Goal: Information Seeking & Learning: Learn about a topic

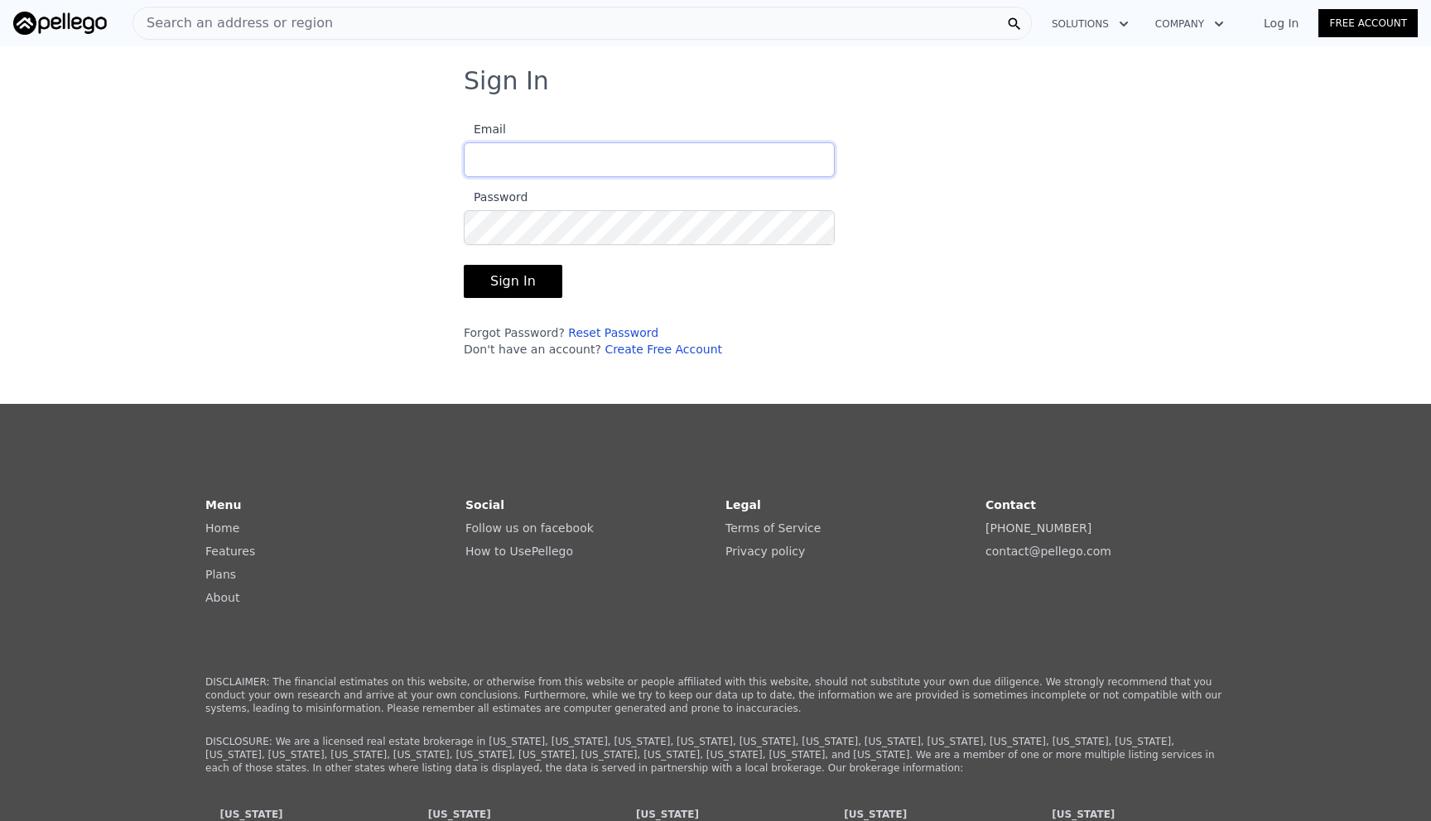
click at [572, 150] on input "Email" at bounding box center [649, 159] width 371 height 35
type input "[EMAIL_ADDRESS][DOMAIN_NAME]"
click at [546, 280] on button "Sign In" at bounding box center [513, 281] width 99 height 33
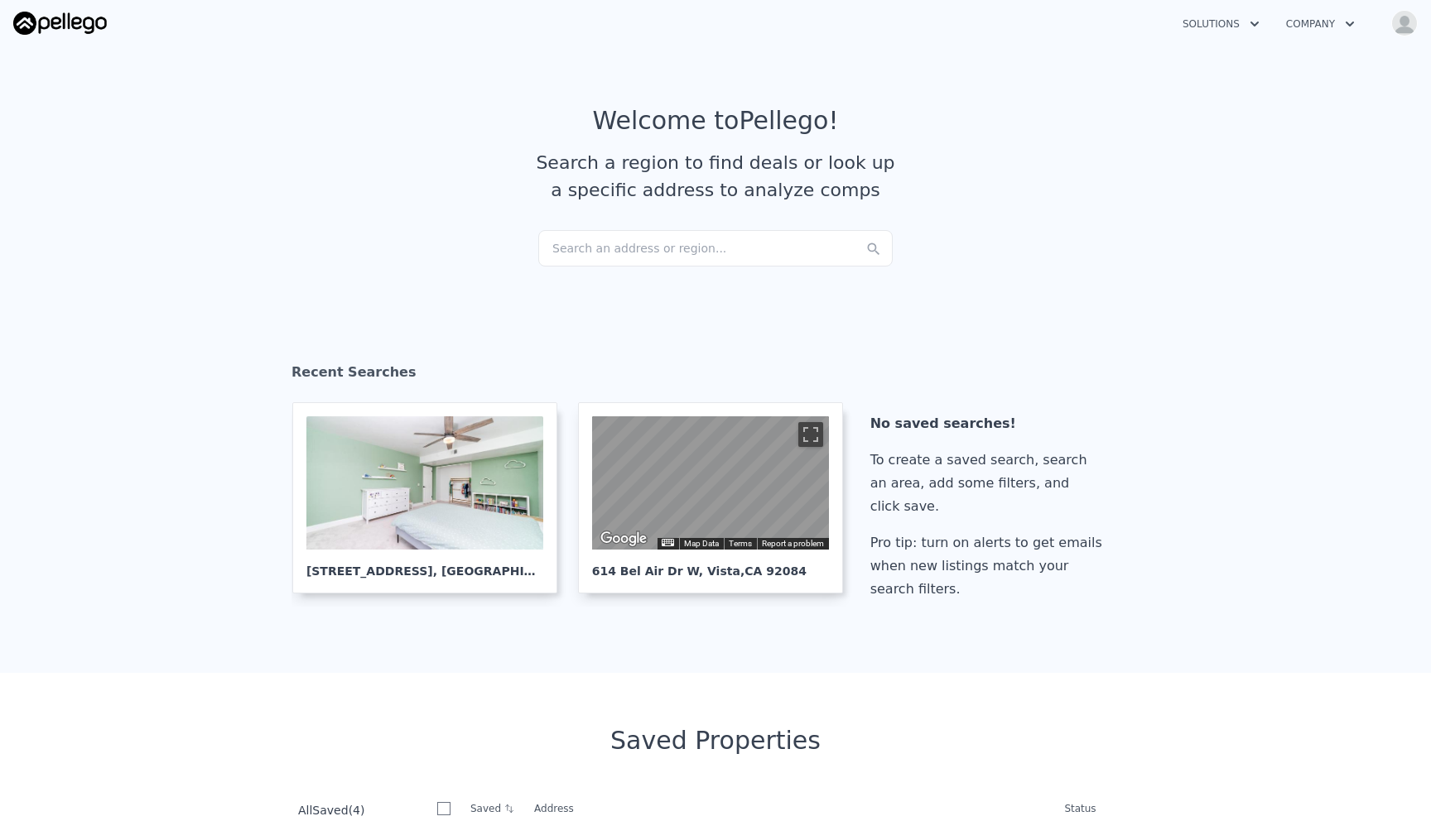
click at [750, 253] on div "Search an address or region..." at bounding box center [715, 248] width 354 height 36
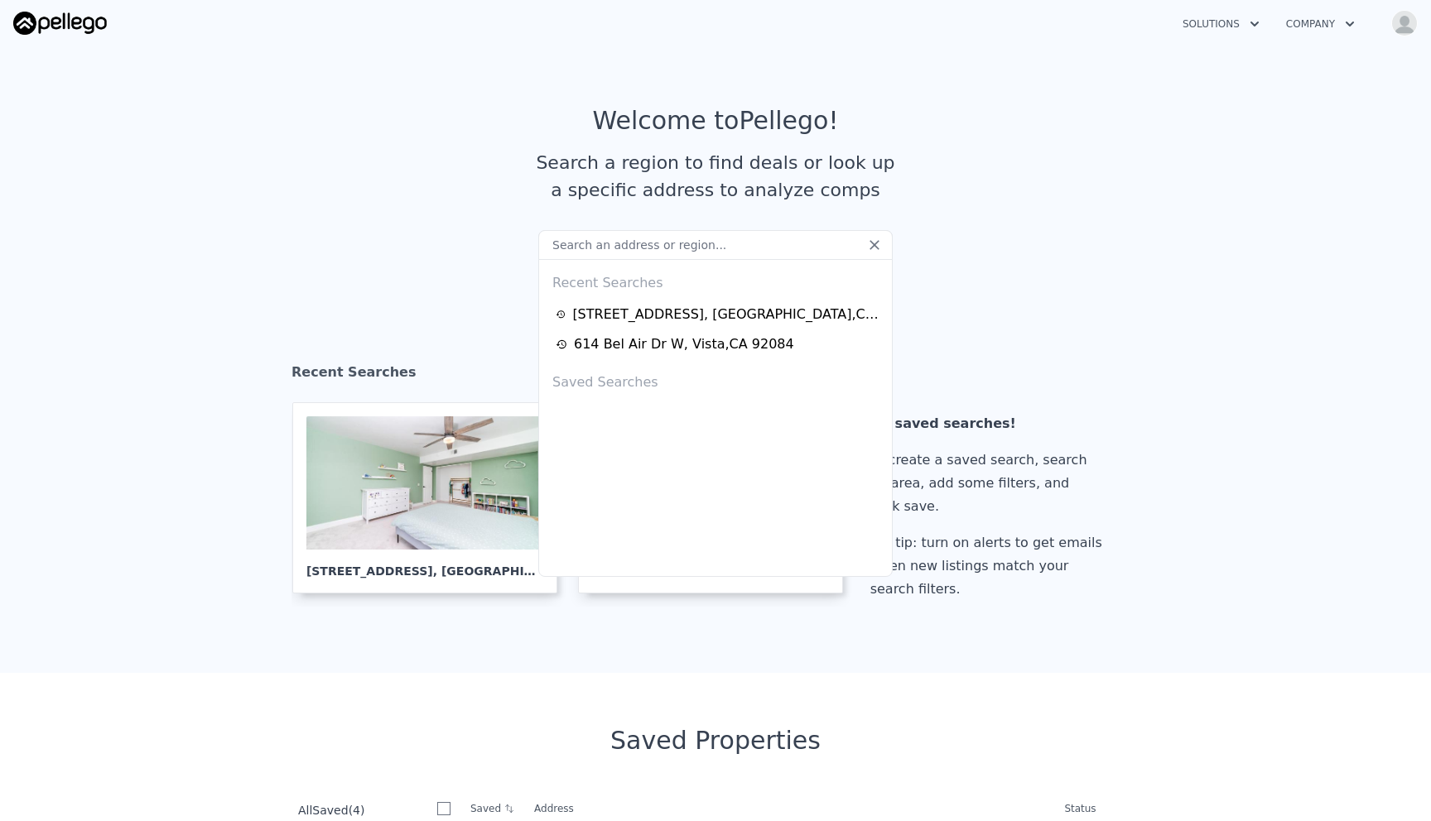
paste input "[STREET_ADDRESS]"
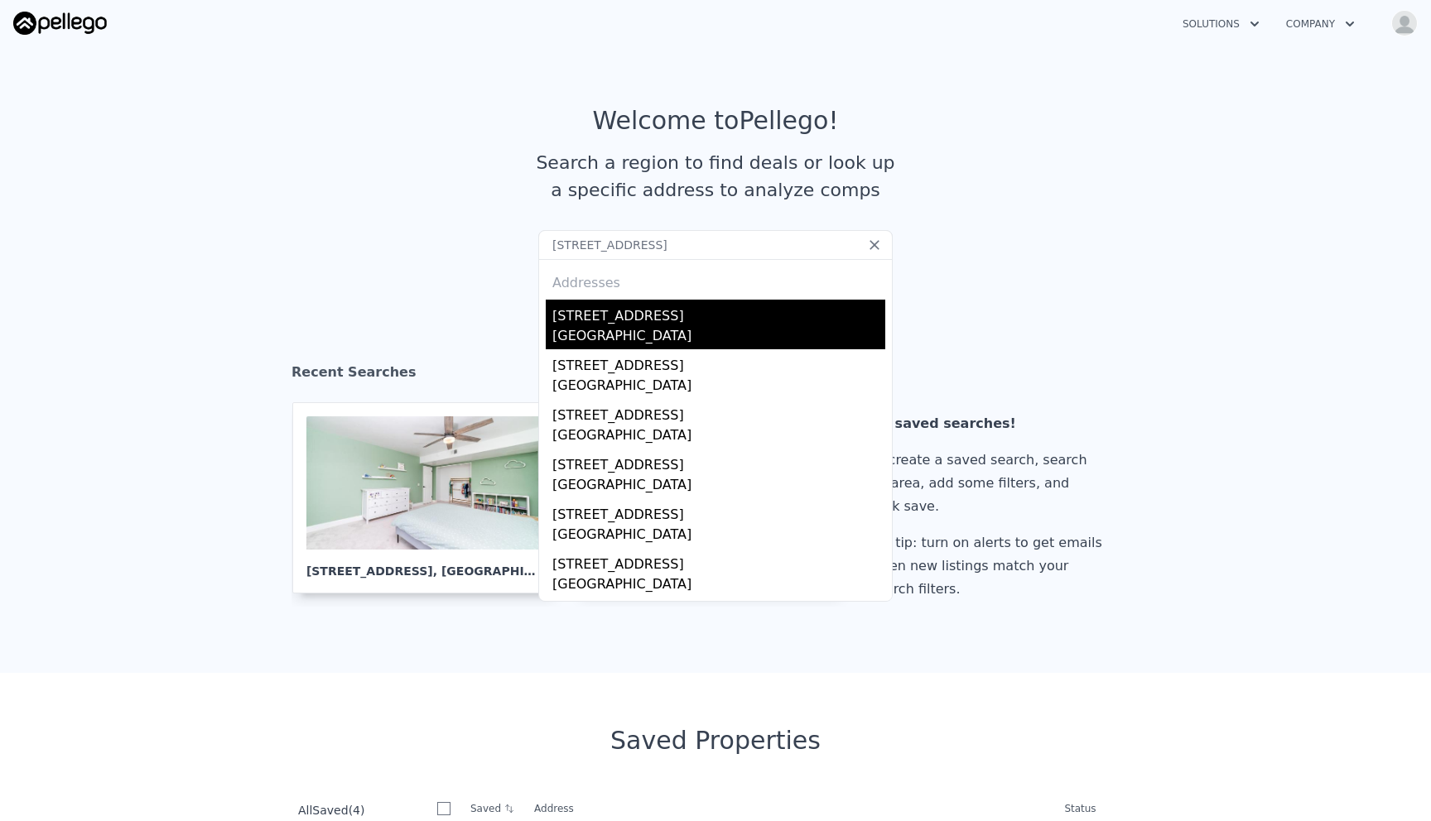
type input "[STREET_ADDRESS]"
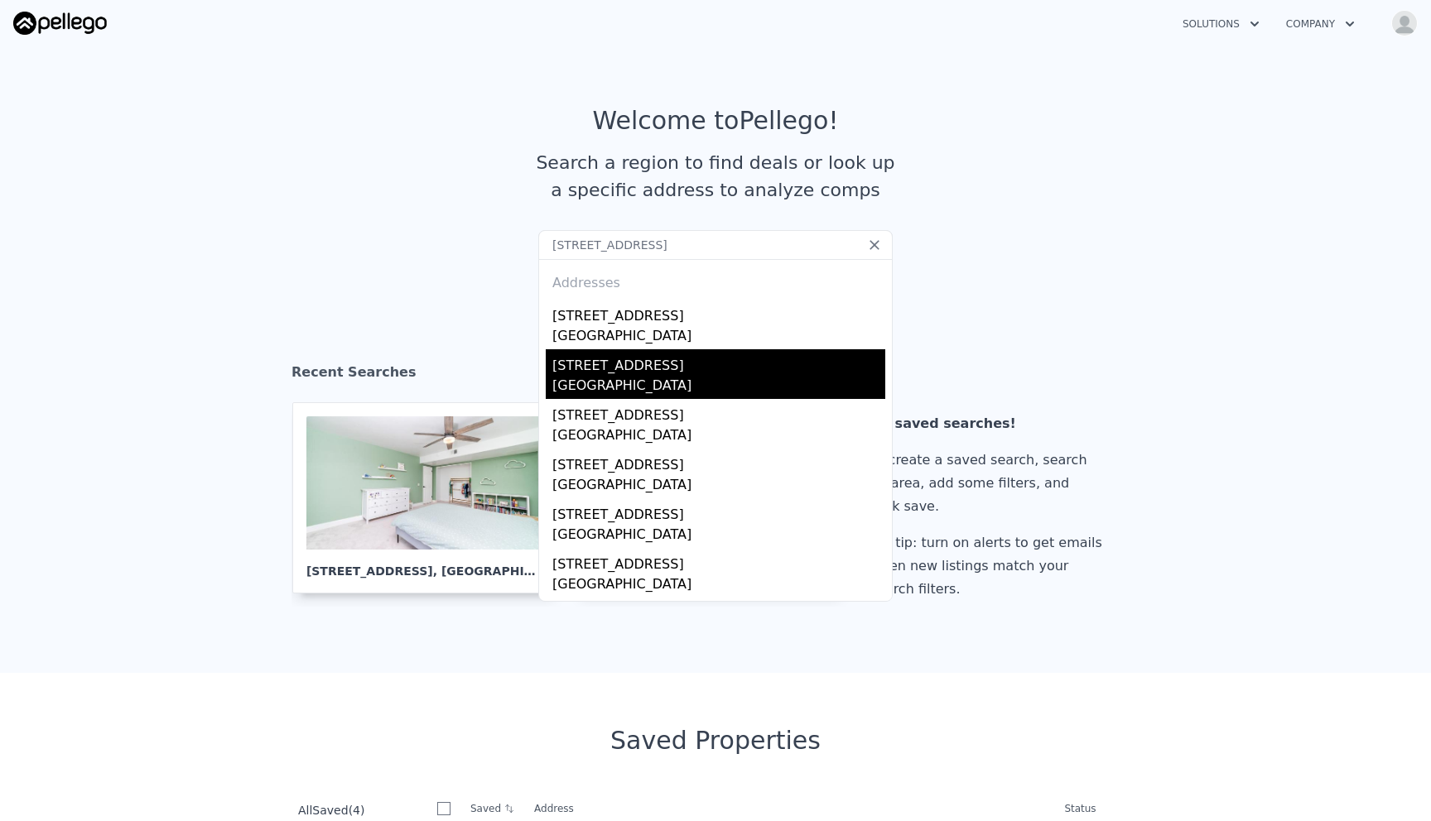
drag, startPoint x: 697, startPoint y: 331, endPoint x: 681, endPoint y: 367, distance: 39.3
click at [681, 367] on div "Addresses [STREET_ADDRESS][GEOGRAPHIC_DATA][STREET_ADDRESS] [STREET_ADDRESS][GE…" at bounding box center [715, 430] width 354 height 343
click at [681, 367] on div "[STREET_ADDRESS]" at bounding box center [718, 362] width 333 height 26
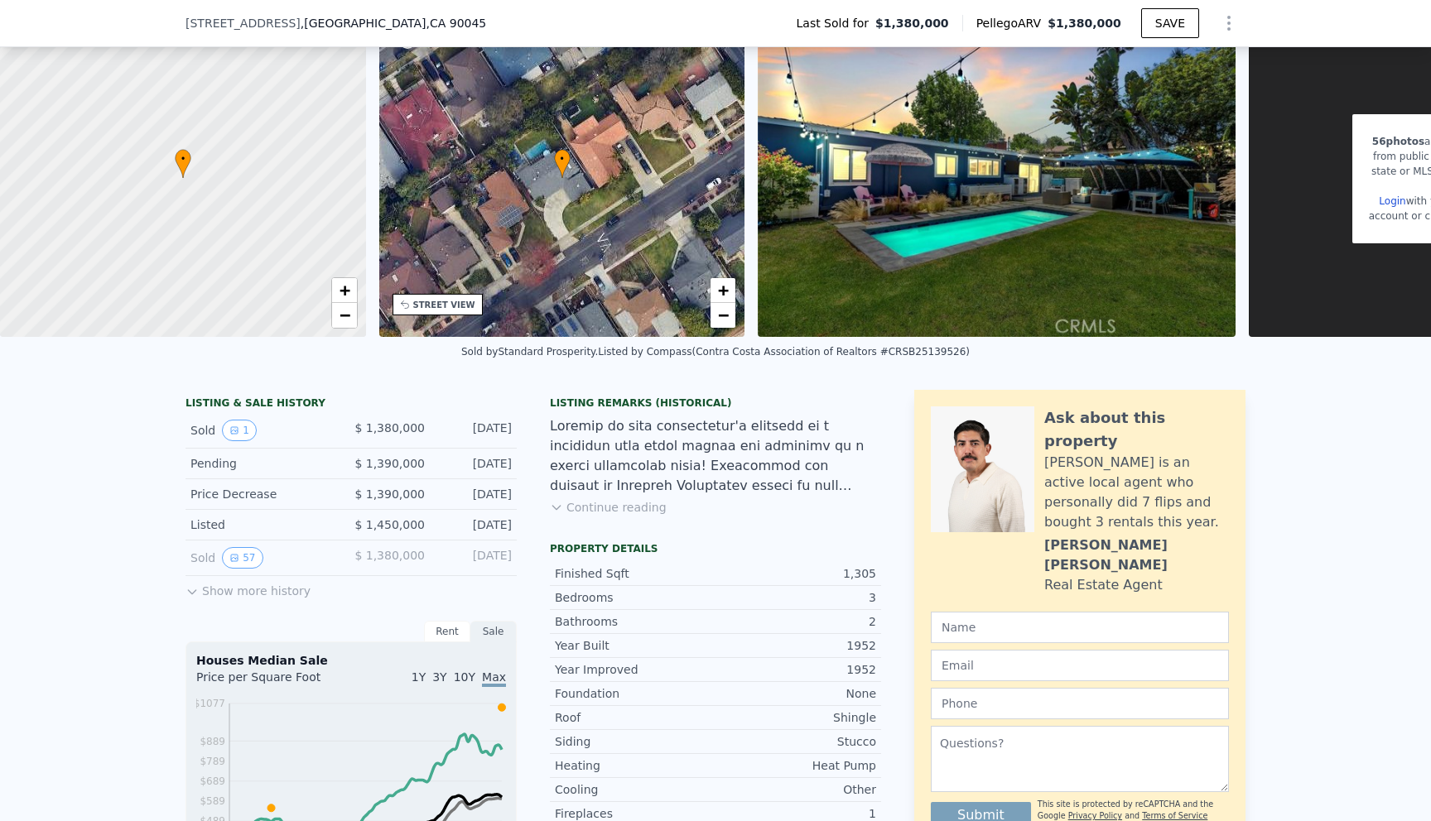
scroll to position [119, 0]
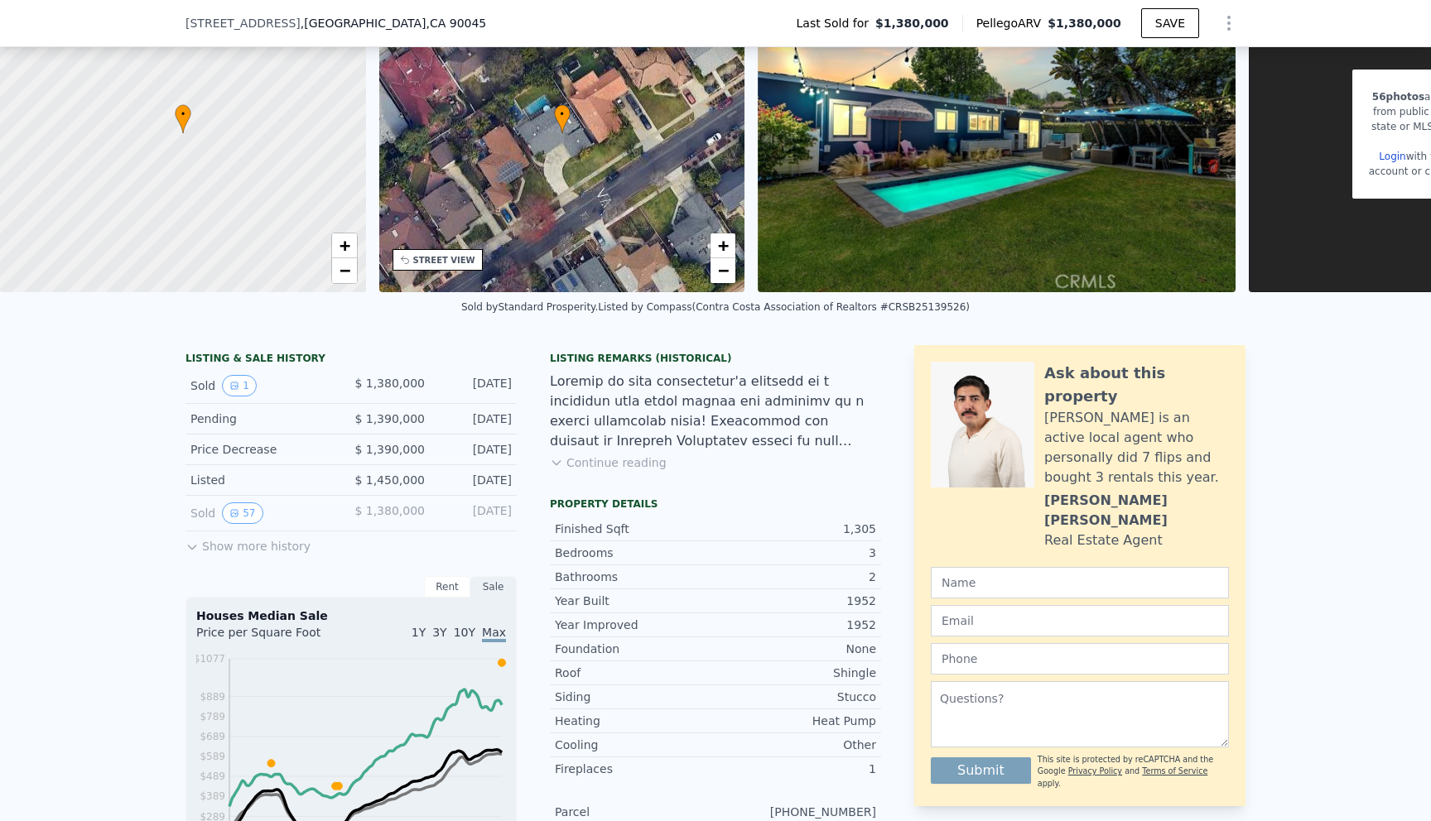
click at [619, 465] on button "Continue reading" at bounding box center [608, 463] width 117 height 17
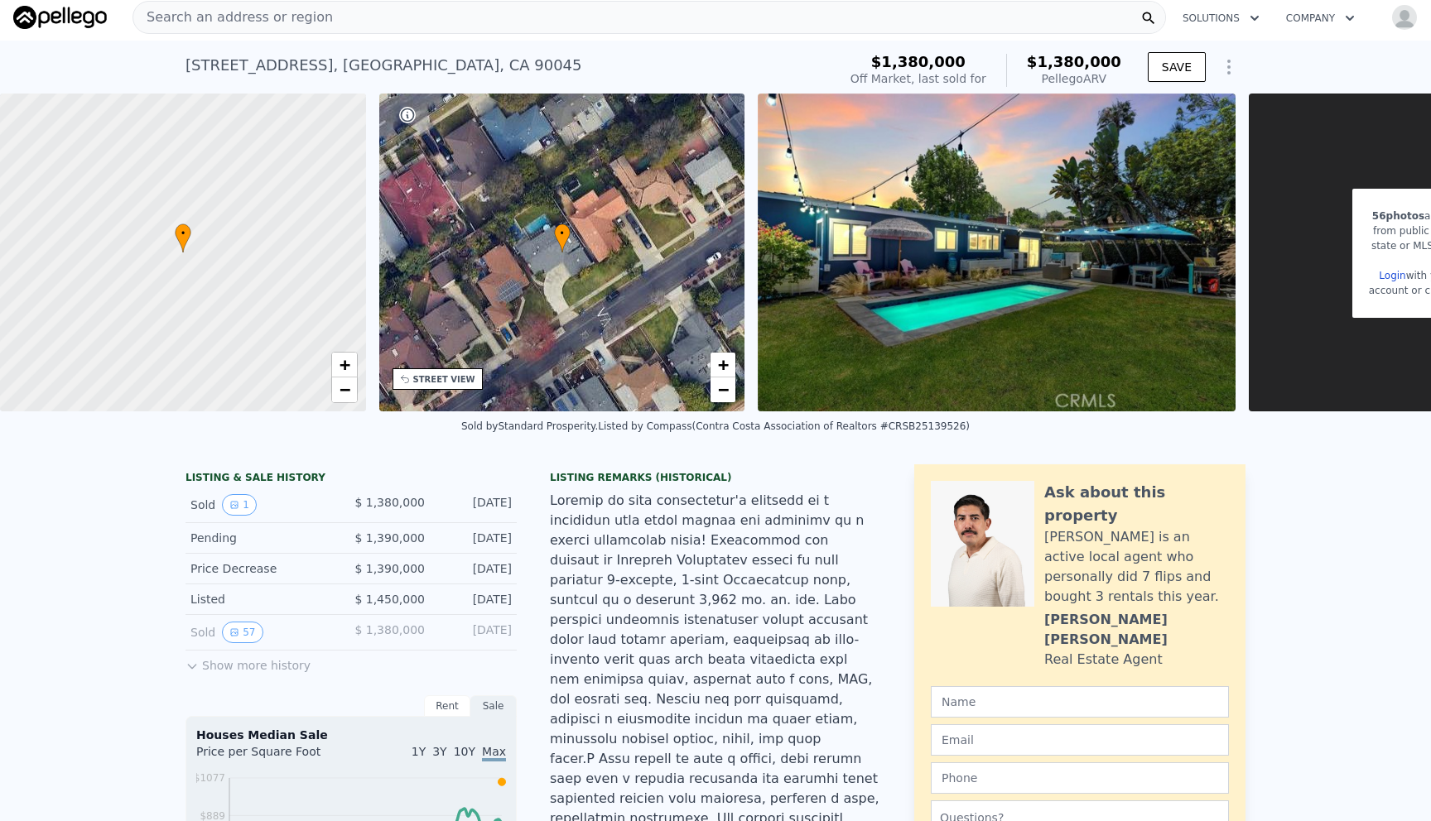
scroll to position [0, 0]
